Goal: Transaction & Acquisition: Purchase product/service

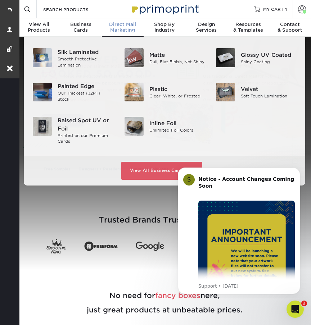
click at [124, 27] on span "Direct Mail" at bounding box center [123, 25] width 42 height 6
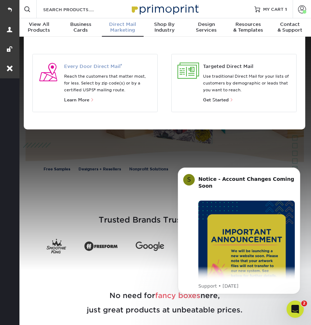
click at [110, 67] on span "Every Door Direct Mail ®" at bounding box center [108, 66] width 88 height 7
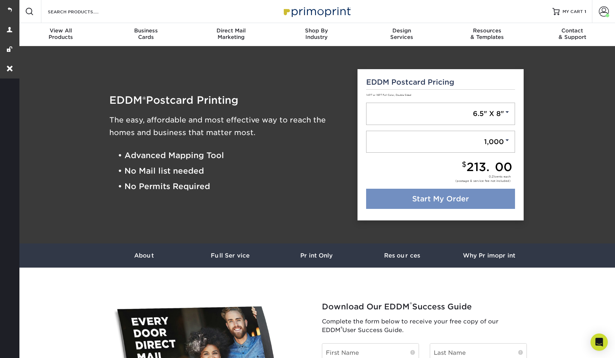
click at [310, 200] on link "Start My Order" at bounding box center [440, 198] width 149 height 20
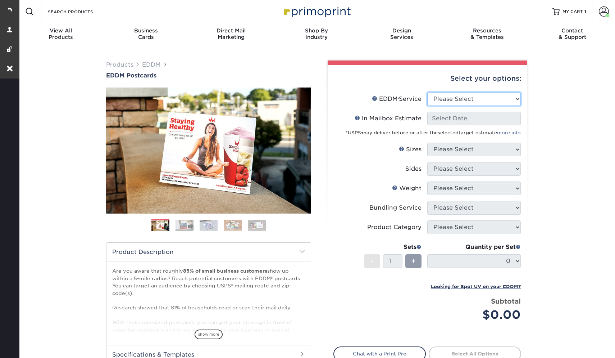
select select "full_service"
select select "-1"
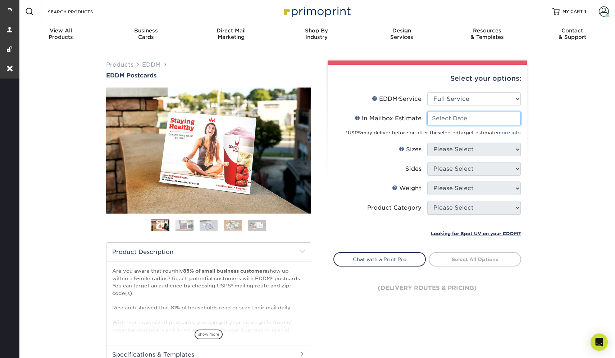
click at [437, 118] on input "In Mailbox Estimate Help In Mailbox Estimate" at bounding box center [474, 119] width 94 height 14
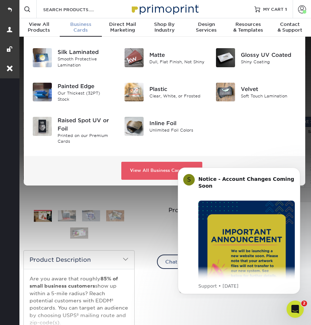
click at [77, 26] on span "Business" at bounding box center [81, 25] width 42 height 6
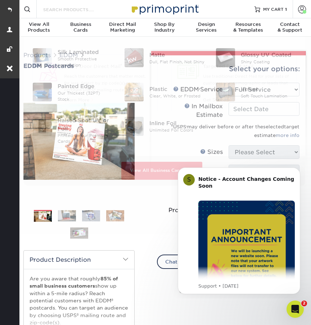
click at [56, 11] on input "Search Products" at bounding box center [77, 9] width 70 height 9
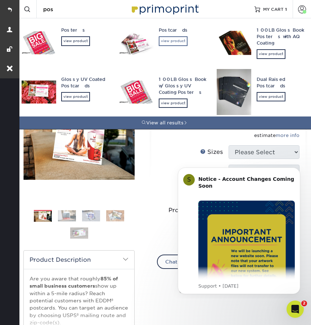
type input "pos"
click at [169, 41] on div "view product" at bounding box center [173, 40] width 29 height 9
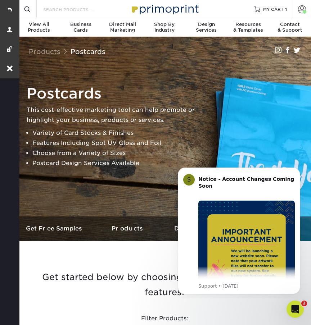
click at [69, 10] on input "Search Products" at bounding box center [77, 9] width 70 height 9
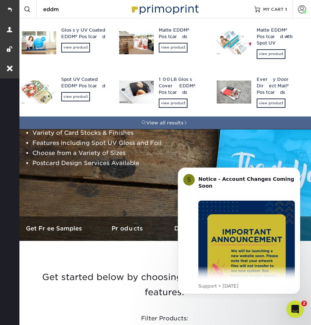
type input "eddm"
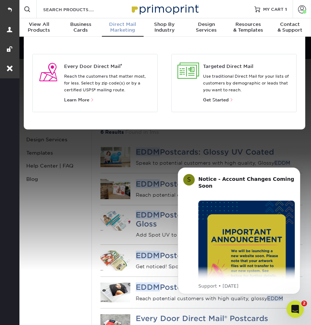
click at [125, 34] on link "Direct Mail Marketing" at bounding box center [123, 27] width 42 height 19
click at [109, 65] on span "Every Door Direct Mail ®" at bounding box center [108, 66] width 88 height 7
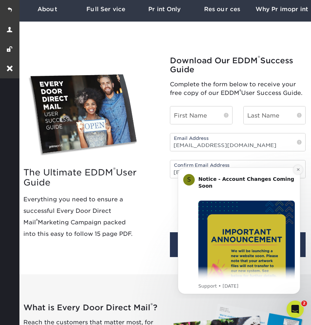
click at [298, 169] on icon "Dismiss notification" at bounding box center [298, 170] width 4 height 4
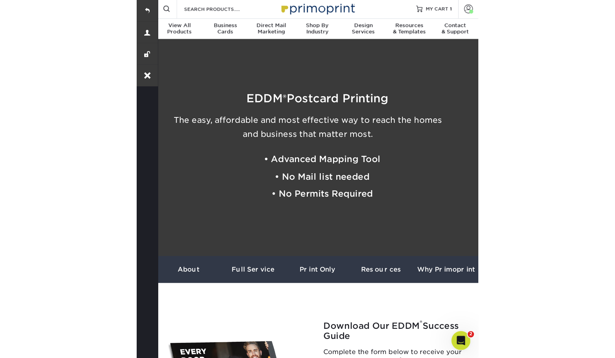
scroll to position [1, 0]
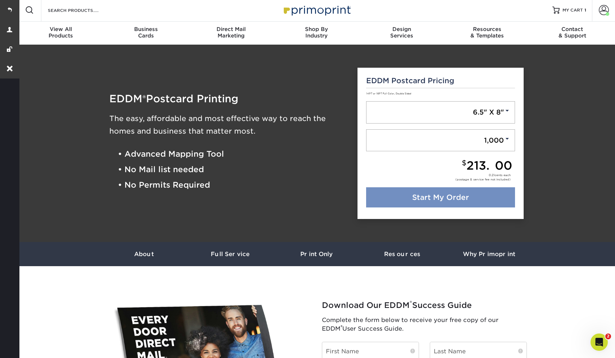
click at [310, 198] on link "Start My Order" at bounding box center [440, 197] width 149 height 20
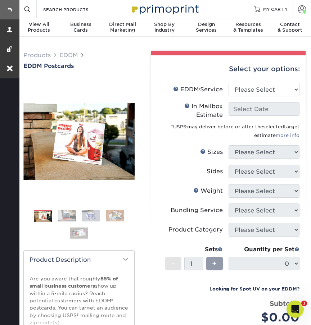
click at [10, 11] on link at bounding box center [9, 9] width 19 height 19
